Goal: Find specific fact: Find specific fact

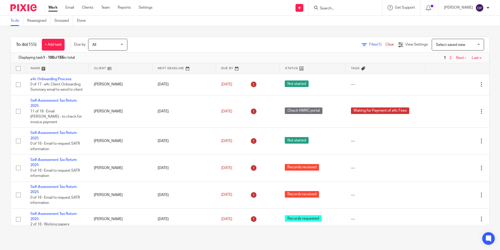
click at [366, 9] on input "Search" at bounding box center [342, 8] width 47 height 5
type input "i"
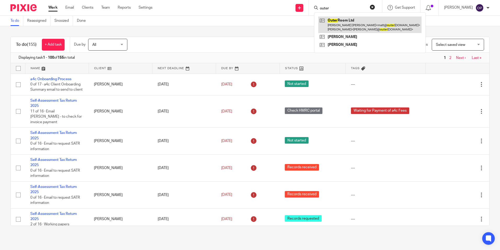
type input "outer"
click at [362, 21] on link at bounding box center [369, 24] width 103 height 16
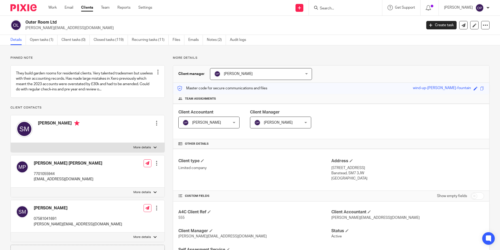
click at [360, 119] on div "Client Accountant [PERSON_NAME] [PERSON_NAME] Not selected [PERSON_NAME] Caitli…" at bounding box center [331, 121] width 316 height 35
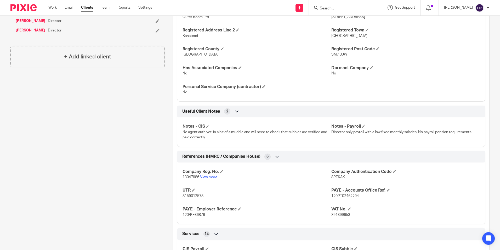
scroll to position [288, 0]
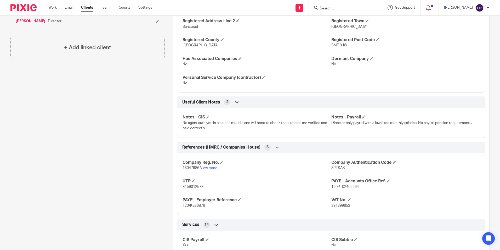
click at [335, 206] on span "391399653" at bounding box center [340, 206] width 19 height 4
copy span "391399653"
